Goal: Task Accomplishment & Management: Manage account settings

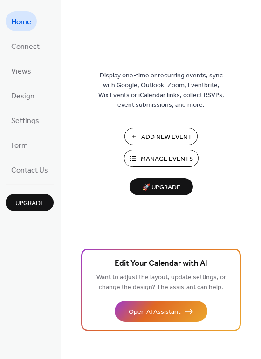
click at [171, 161] on span "Manage Events" at bounding box center [167, 159] width 52 height 10
click at [171, 150] on button "Manage Events" at bounding box center [161, 158] width 75 height 17
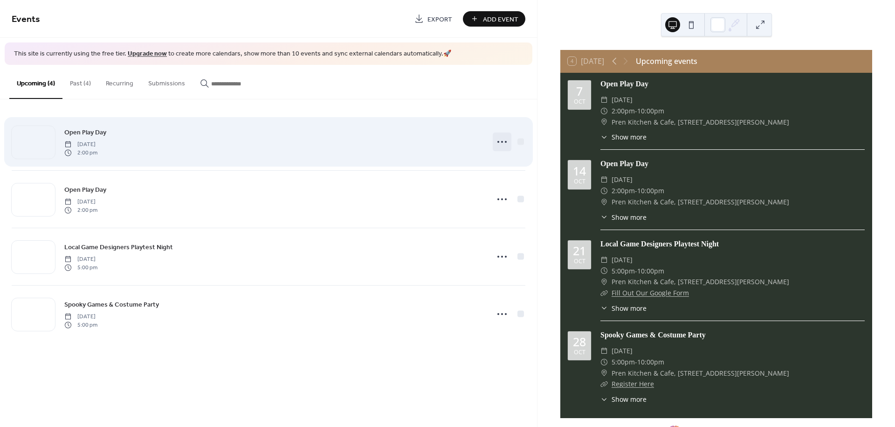
click at [502, 141] on circle at bounding box center [502, 142] width 2 height 2
click at [97, 140] on span "[DATE]" at bounding box center [80, 144] width 33 height 8
click at [501, 145] on icon at bounding box center [502, 141] width 15 height 15
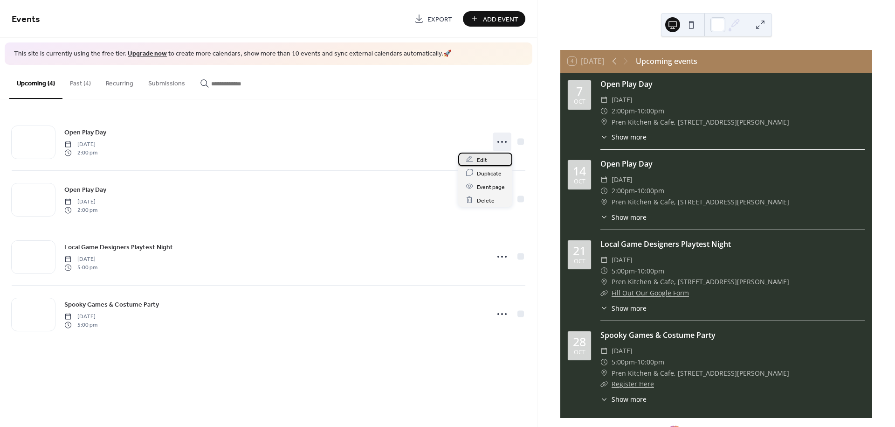
click at [485, 163] on span "Edit" at bounding box center [482, 160] width 10 height 10
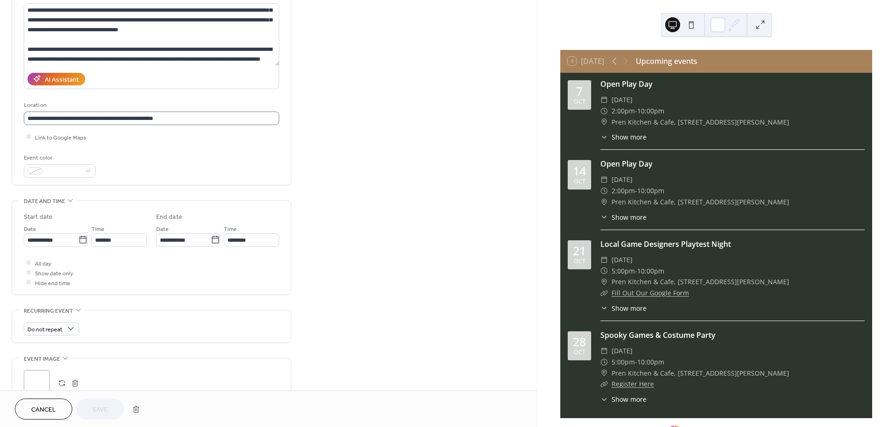
scroll to position [52, 0]
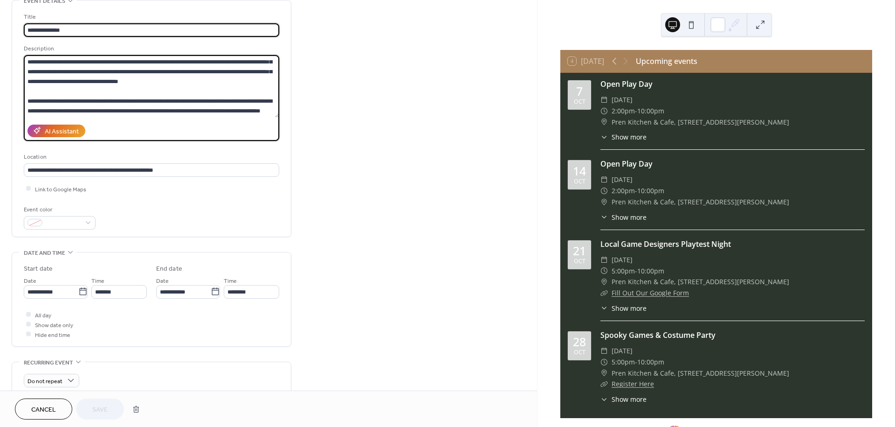
click at [61, 112] on textarea at bounding box center [151, 86] width 255 height 62
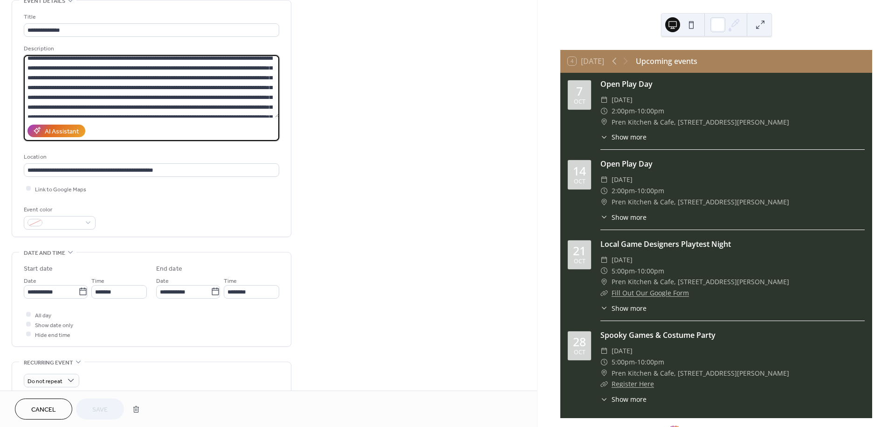
scroll to position [0, 0]
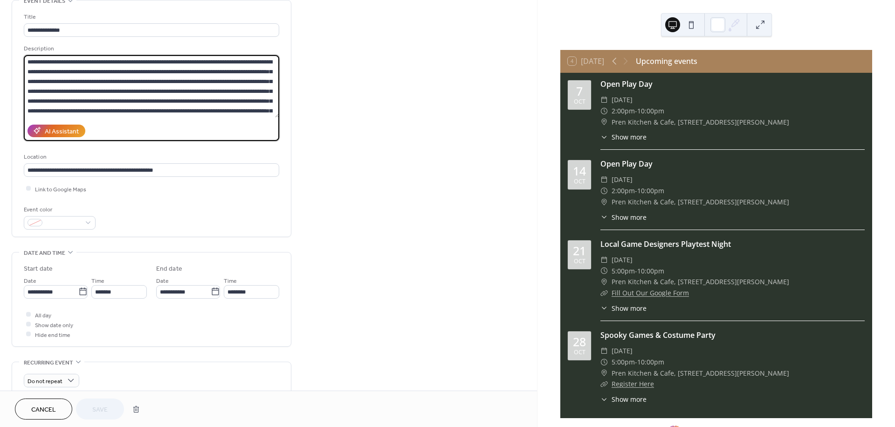
drag, startPoint x: 65, startPoint y: 108, endPoint x: 11, endPoint y: 39, distance: 88.0
click at [12, 39] on div "**********" at bounding box center [152, 118] width 280 height 237
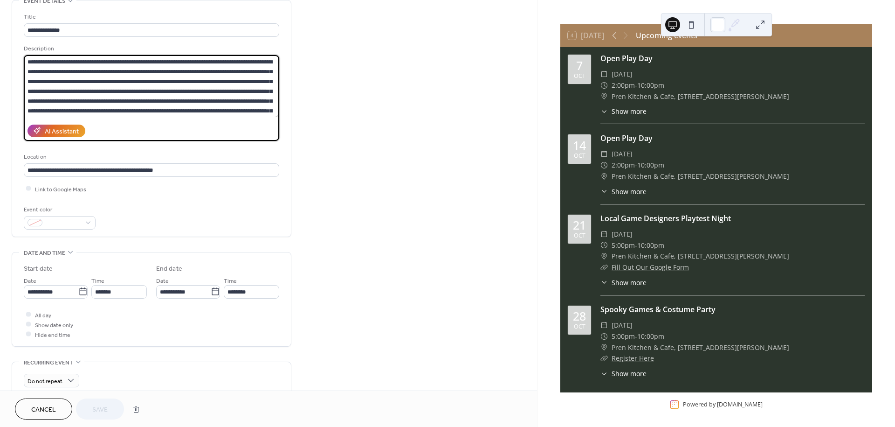
scroll to position [27, 0]
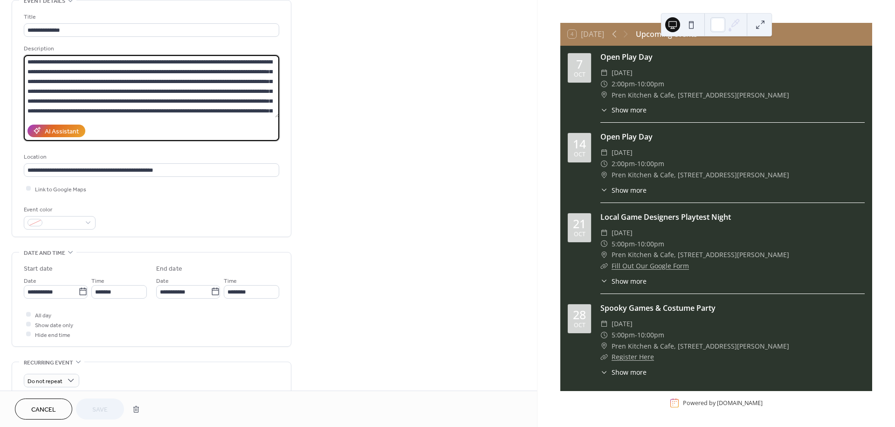
click at [631, 278] on span "Show more" at bounding box center [629, 281] width 35 height 10
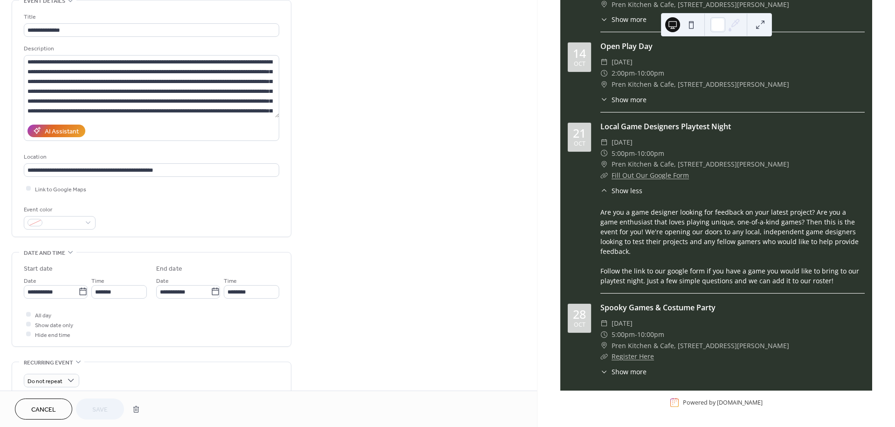
scroll to position [374, 0]
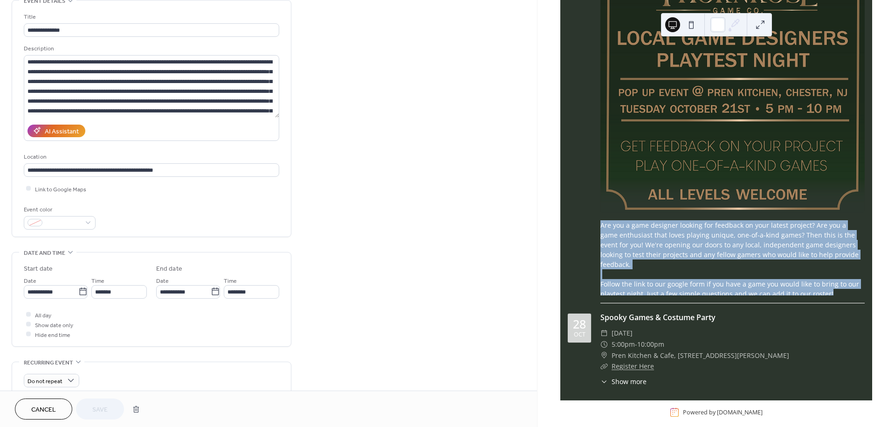
drag, startPoint x: 826, startPoint y: 281, endPoint x: 589, endPoint y: 217, distance: 245.3
click at [589, 217] on div "[DATE] Local Game Designers Playtest Night ​ [DATE] ​ 5:00pm - 10:00pm ​ [GEOGR…" at bounding box center [716, 83] width 297 height 439
copy div "Are you a game designer looking for feedback on your latest project? Are you a …"
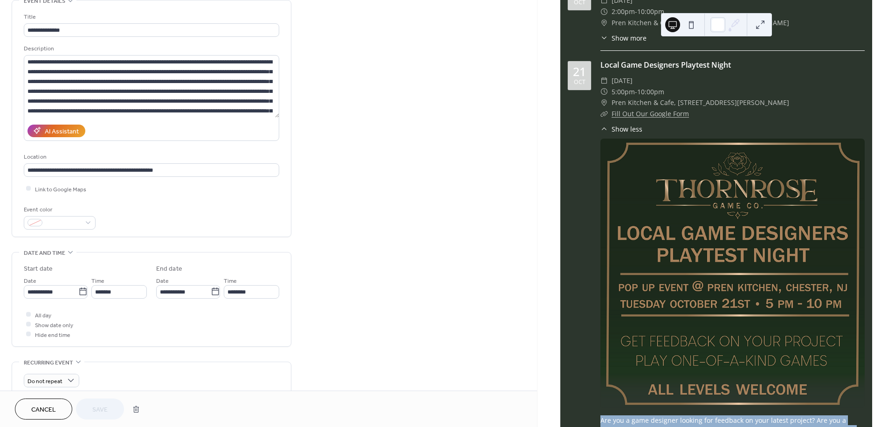
scroll to position [166, 0]
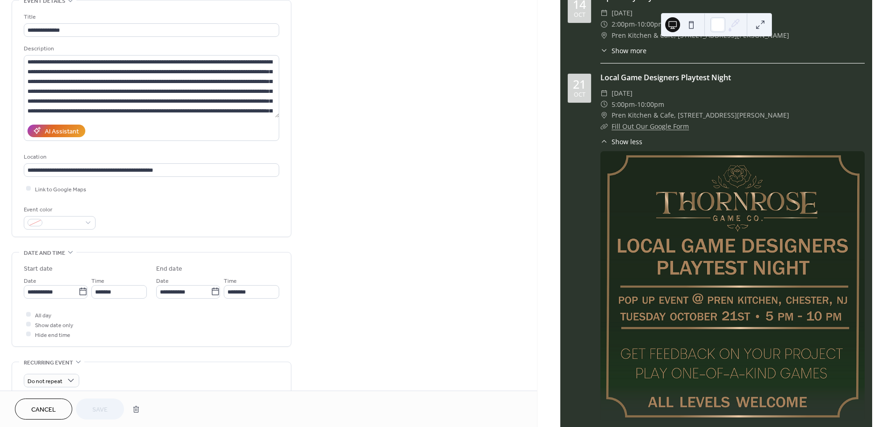
click at [660, 123] on link "Fill Out Our Google Form" at bounding box center [650, 126] width 77 height 9
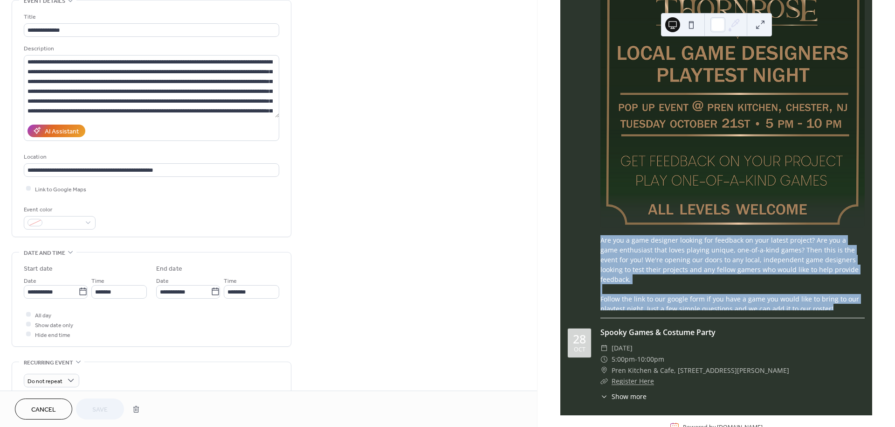
scroll to position [374, 0]
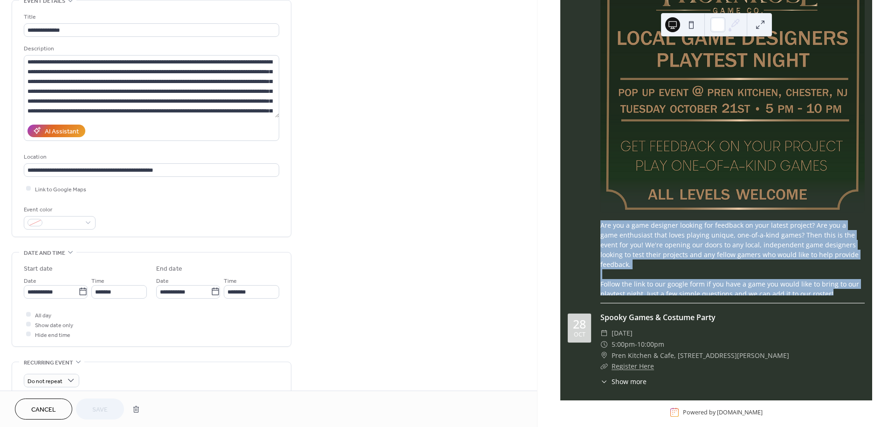
click at [612, 376] on span "Show more" at bounding box center [629, 381] width 35 height 10
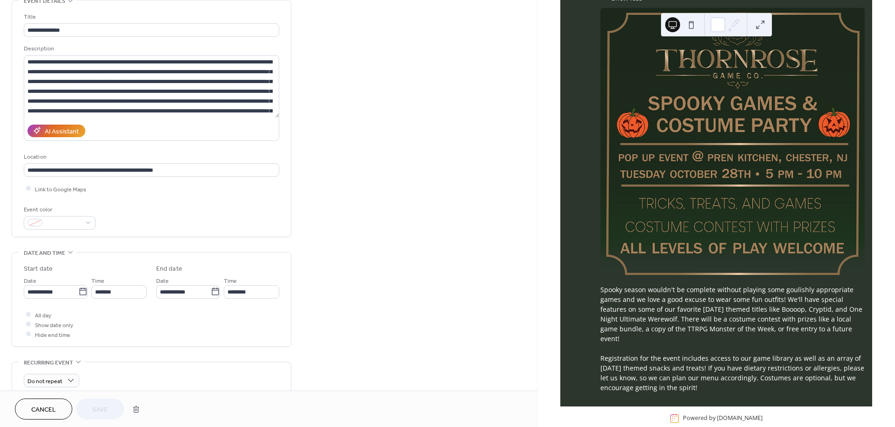
scroll to position [760, 0]
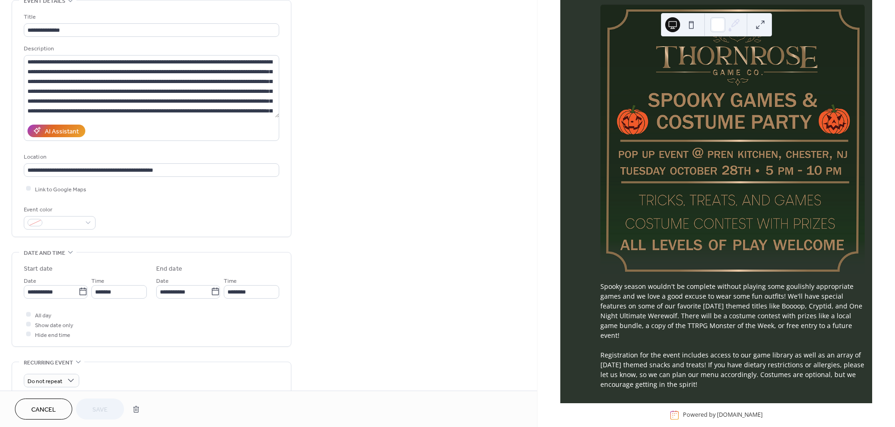
drag, startPoint x: 712, startPoint y: 373, endPoint x: 594, endPoint y: 268, distance: 158.2
click at [594, 268] on div "[DATE] Spooky Games & Costume Party ​ [DATE] ​ 5:00pm - 10:00pm ​ [GEOGRAPHIC_D…" at bounding box center [716, 157] width 297 height 464
drag, startPoint x: 614, startPoint y: 284, endPoint x: 634, endPoint y: 289, distance: 20.6
click at [634, 289] on div "Spooky season wouldn't be complete without playing some goulishly appropriate g…" at bounding box center [732, 335] width 264 height 108
drag, startPoint x: 710, startPoint y: 373, endPoint x: 571, endPoint y: 252, distance: 184.3
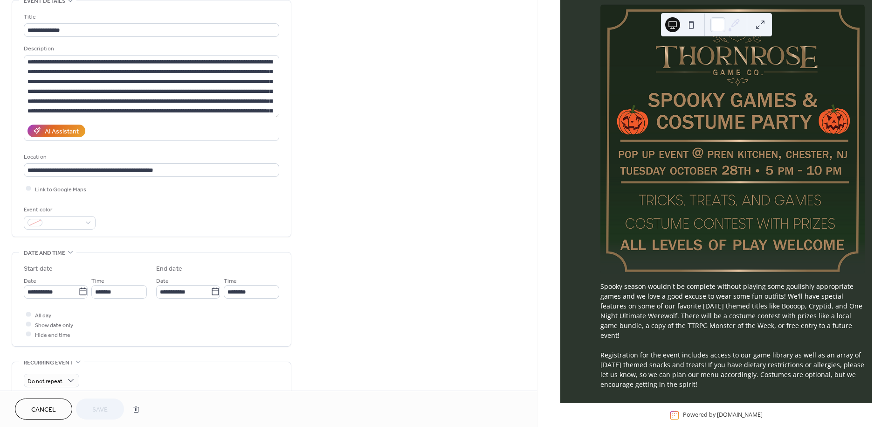
click at [571, 252] on div "[DATE] Spooky Games & Costume Party ​ [DATE] ​ 5:00pm - 10:00pm ​ [GEOGRAPHIC_D…" at bounding box center [716, 157] width 297 height 464
click at [604, 283] on div "Spooky season wouldn't be complete without playing some goulishly appropriate g…" at bounding box center [732, 335] width 264 height 108
drag, startPoint x: 601, startPoint y: 270, endPoint x: 706, endPoint y: 376, distance: 149.3
click at [706, 376] on div "Spooky season wouldn't be complete without playing some goulishly appropriate g…" at bounding box center [732, 335] width 264 height 108
copy div "Spooky season wouldn't be complete without playing some goulishly appropriate g…"
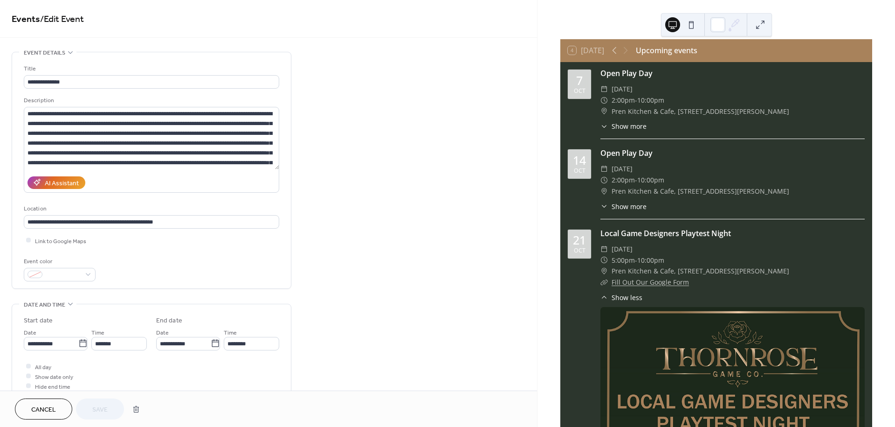
scroll to position [0, 0]
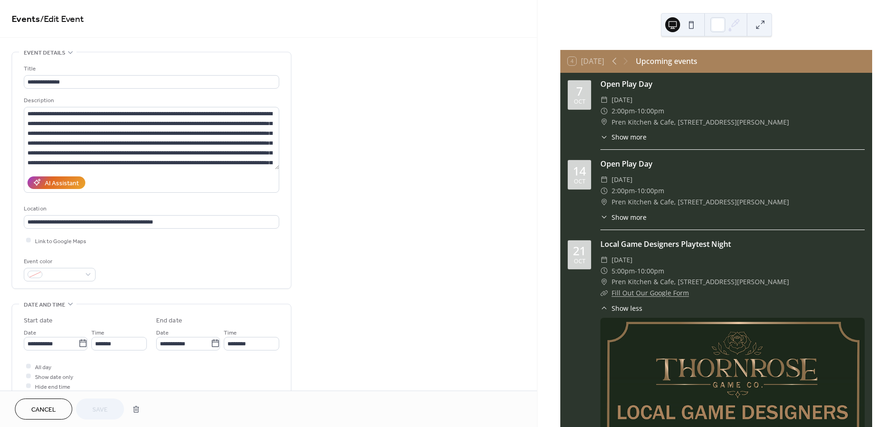
click at [617, 137] on span "Show more" at bounding box center [629, 137] width 35 height 10
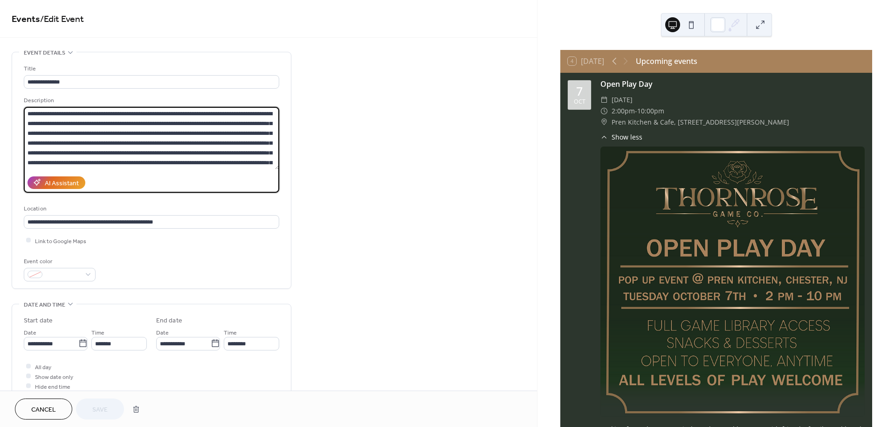
drag, startPoint x: 52, startPoint y: 157, endPoint x: 8, endPoint y: 70, distance: 97.6
click at [8, 70] on div "**********" at bounding box center [268, 388] width 537 height 673
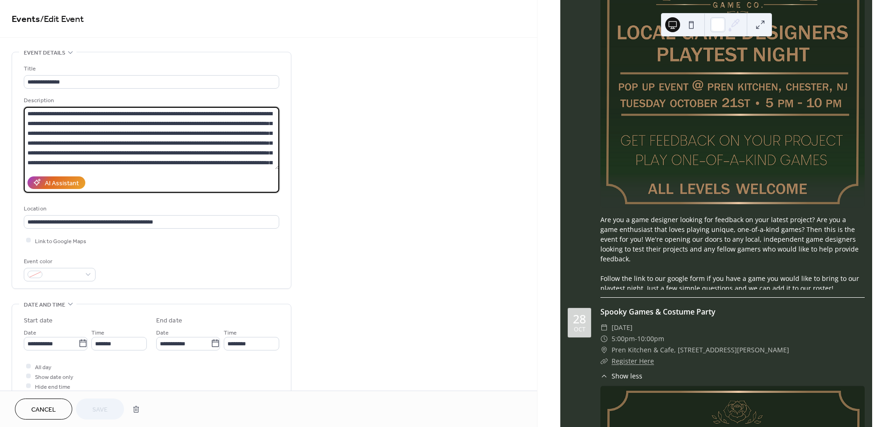
scroll to position [828, 0]
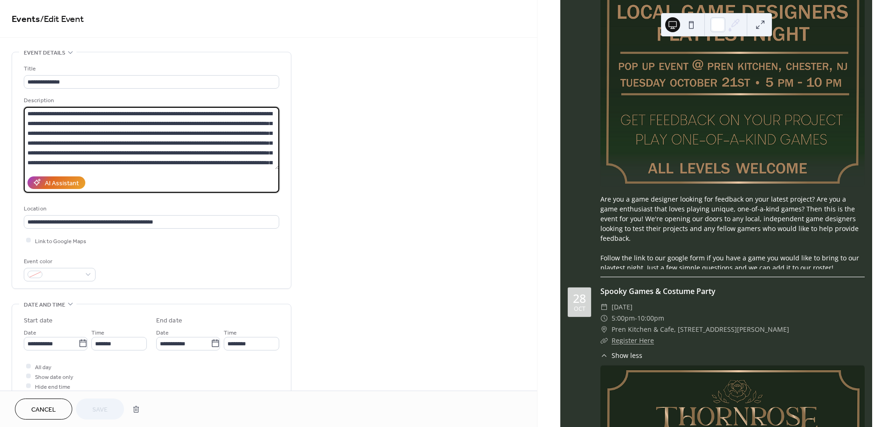
click at [823, 248] on div "Are you a game designer looking for feedback on your latest project? Are you a …" at bounding box center [732, 233] width 264 height 78
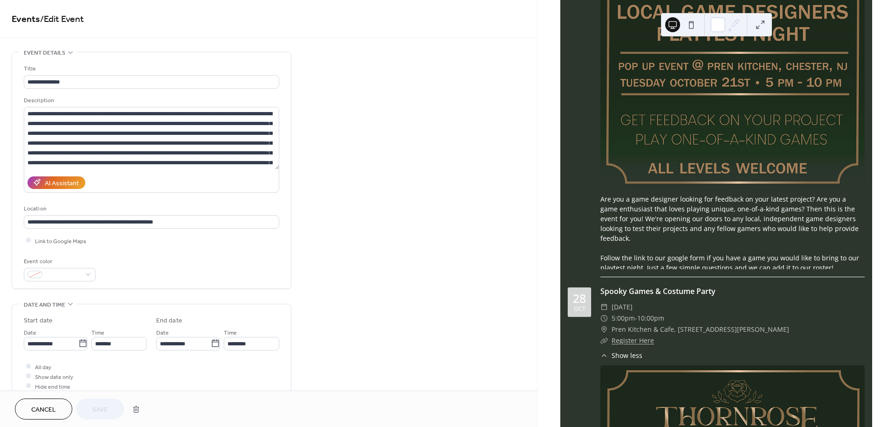
drag, startPoint x: 595, startPoint y: 234, endPoint x: 599, endPoint y: 209, distance: 26.0
click at [565, 222] on div "[DATE] Open Play Day ​ [DATE] ​ 2:00pm - 10:00pm ​ [GEOGRAPHIC_DATA], [STREET_A…" at bounding box center [716, 3] width 312 height 1519
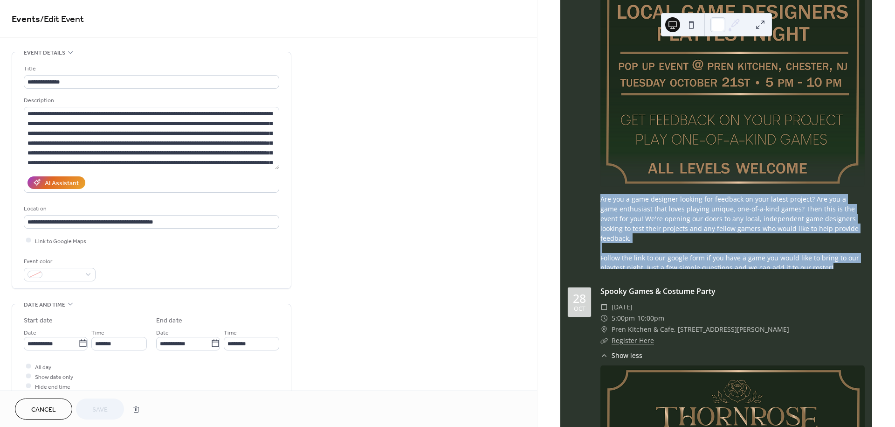
drag, startPoint x: 601, startPoint y: 191, endPoint x: 841, endPoint y: 250, distance: 247.4
click at [841, 250] on div "Are you a game designer looking for feedback on your latest project? Are you a …" at bounding box center [732, 233] width 264 height 78
copy div "Are you a game designer looking for feedback on your latest project? Are you a …"
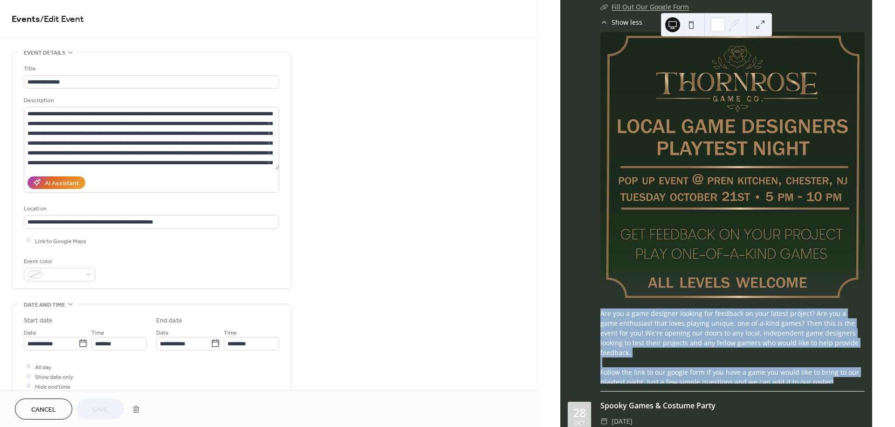
scroll to position [621, 0]
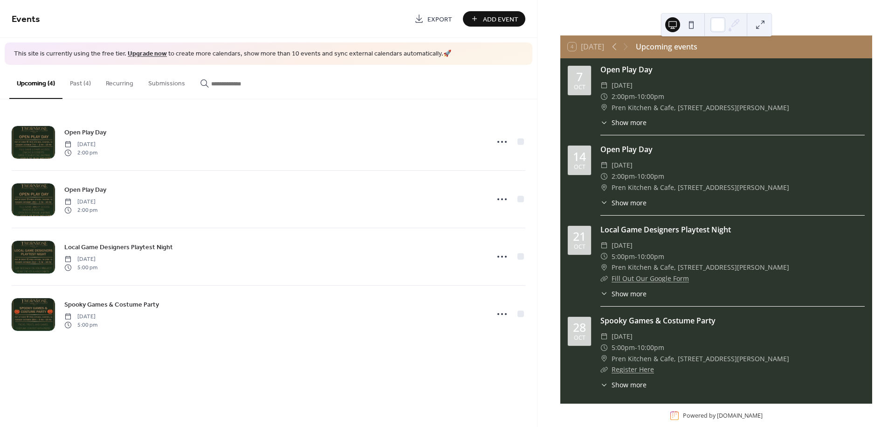
scroll to position [27, 0]
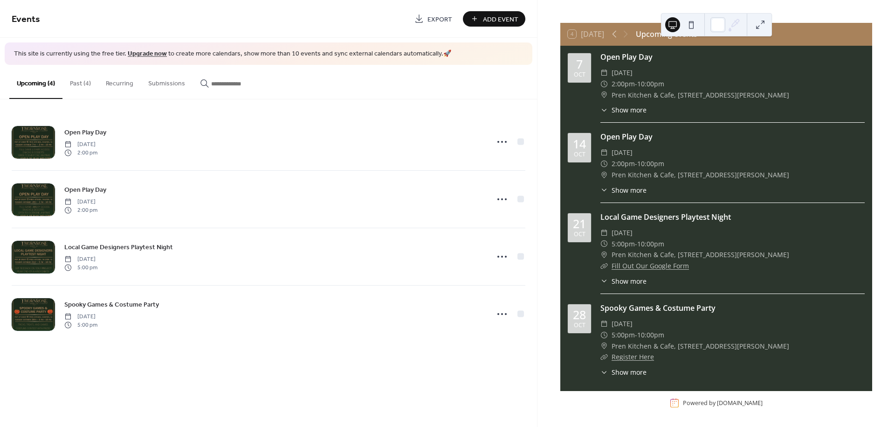
click at [628, 371] on span "Show more" at bounding box center [629, 372] width 35 height 10
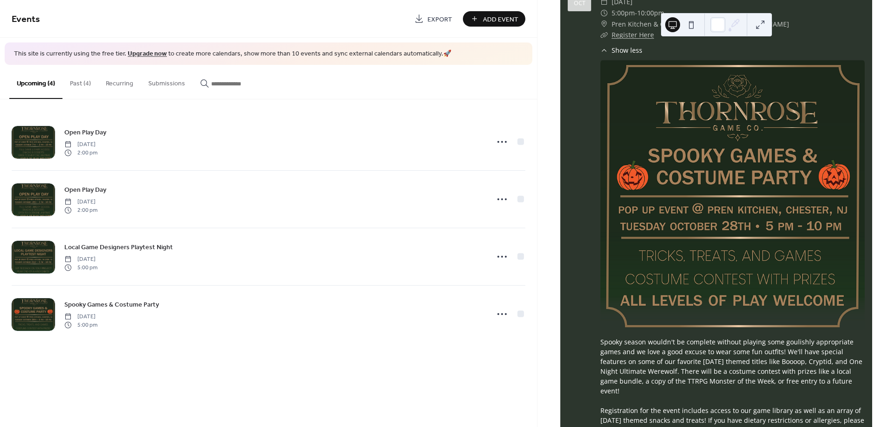
scroll to position [390, 0]
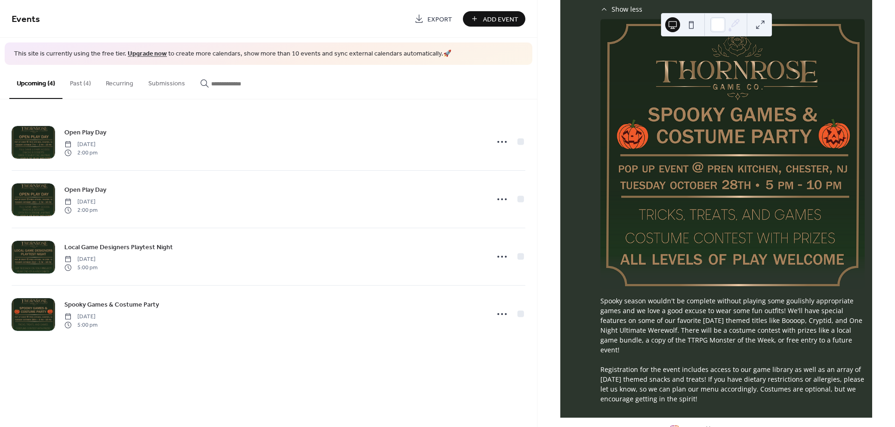
drag, startPoint x: 579, startPoint y: 351, endPoint x: 651, endPoint y: 326, distance: 75.9
click at [564, 290] on div "7 Oct Open Play Day ​ Tuesday, October 7, 2025 ​ 2:00pm - 10:00pm ​ Pren Kitche…" at bounding box center [716, 50] width 312 height 734
click at [732, 358] on div "Spooky season wouldn't be complete without playing some goulishly appropriate g…" at bounding box center [732, 350] width 264 height 108
drag, startPoint x: 686, startPoint y: 391, endPoint x: 586, endPoint y: 288, distance: 143.4
click at [586, 288] on div "[DATE] Spooky Games & Costume Party ​ [DATE] ​ 5:00pm - 10:00pm ​ [GEOGRAPHIC_D…" at bounding box center [716, 171] width 297 height 464
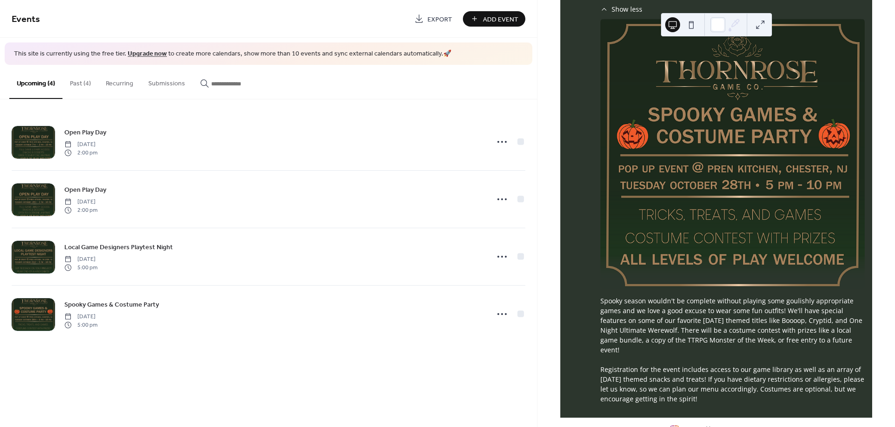
click at [599, 297] on div "[DATE] Spooky Games & Costume Party ​ [DATE] ​ 5:00pm - 10:00pm ​ [GEOGRAPHIC_D…" at bounding box center [716, 171] width 297 height 464
drag, startPoint x: 596, startPoint y: 295, endPoint x: 706, endPoint y: 396, distance: 149.8
click at [706, 396] on div "[DATE] Spooky Games & Costume Party ​ [DATE] ​ 5:00pm - 10:00pm ​ [GEOGRAPHIC_D…" at bounding box center [716, 171] width 297 height 464
copy div "Spooky season wouldn't be complete without playing some goulishly appropriate g…"
